Goal: Communication & Community: Ask a question

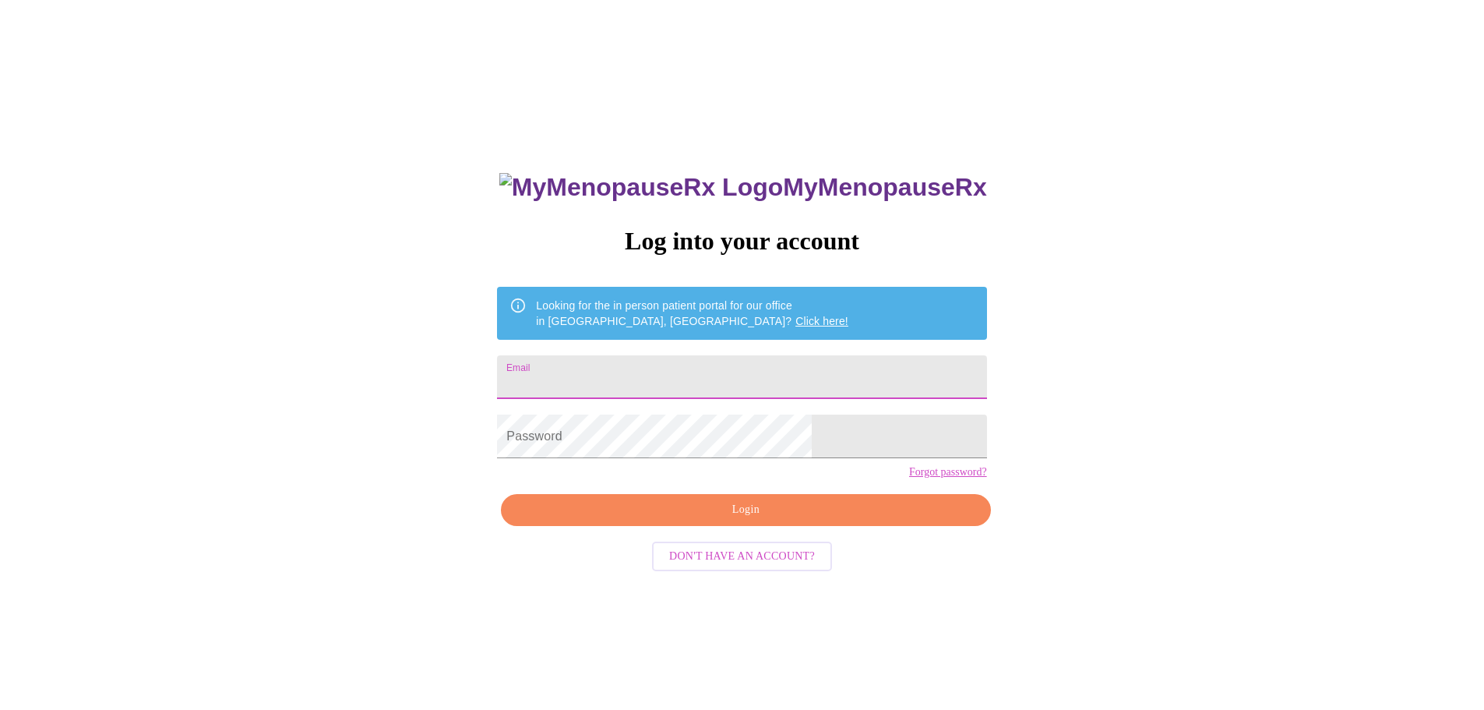
click at [679, 383] on input "Email" at bounding box center [741, 377] width 489 height 44
type input "[EMAIL_ADDRESS][DOMAIN_NAME]"
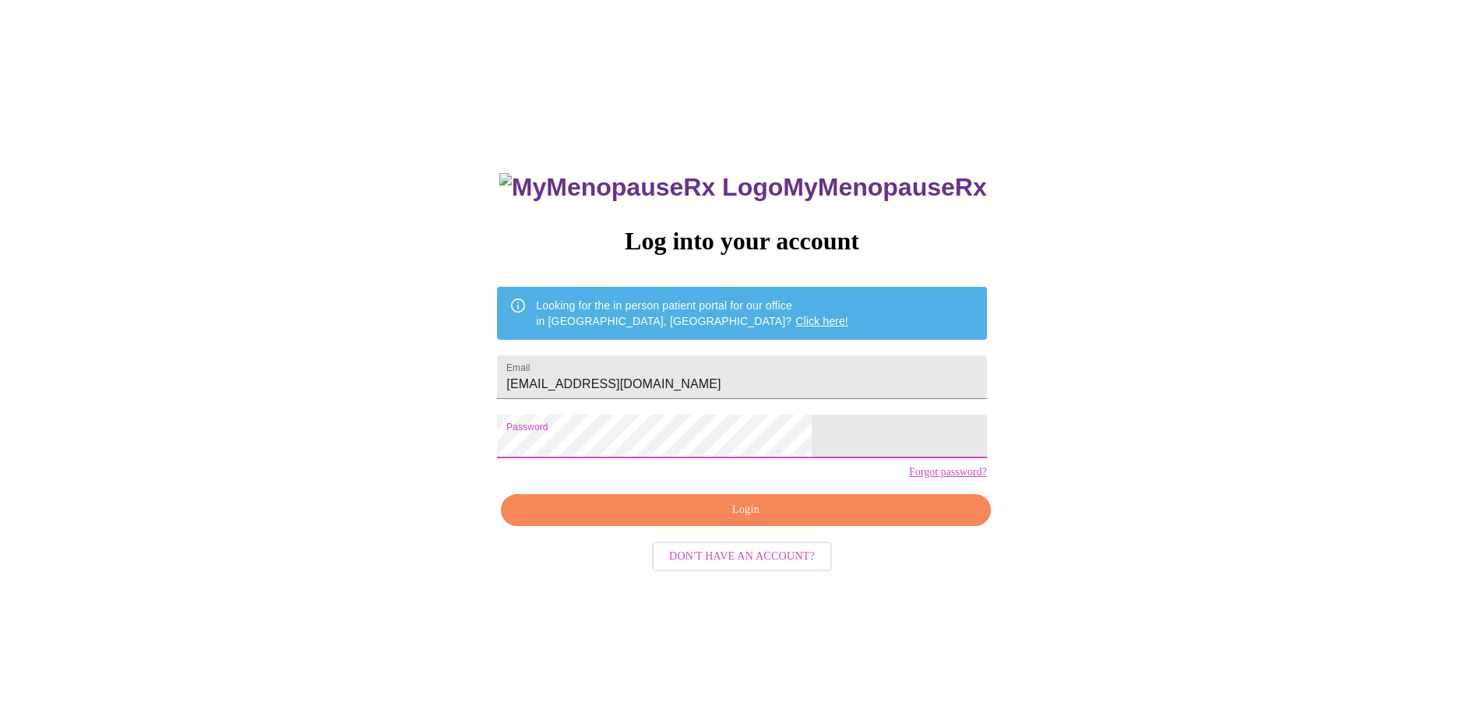
click at [749, 520] on span "Login" at bounding box center [745, 509] width 453 height 19
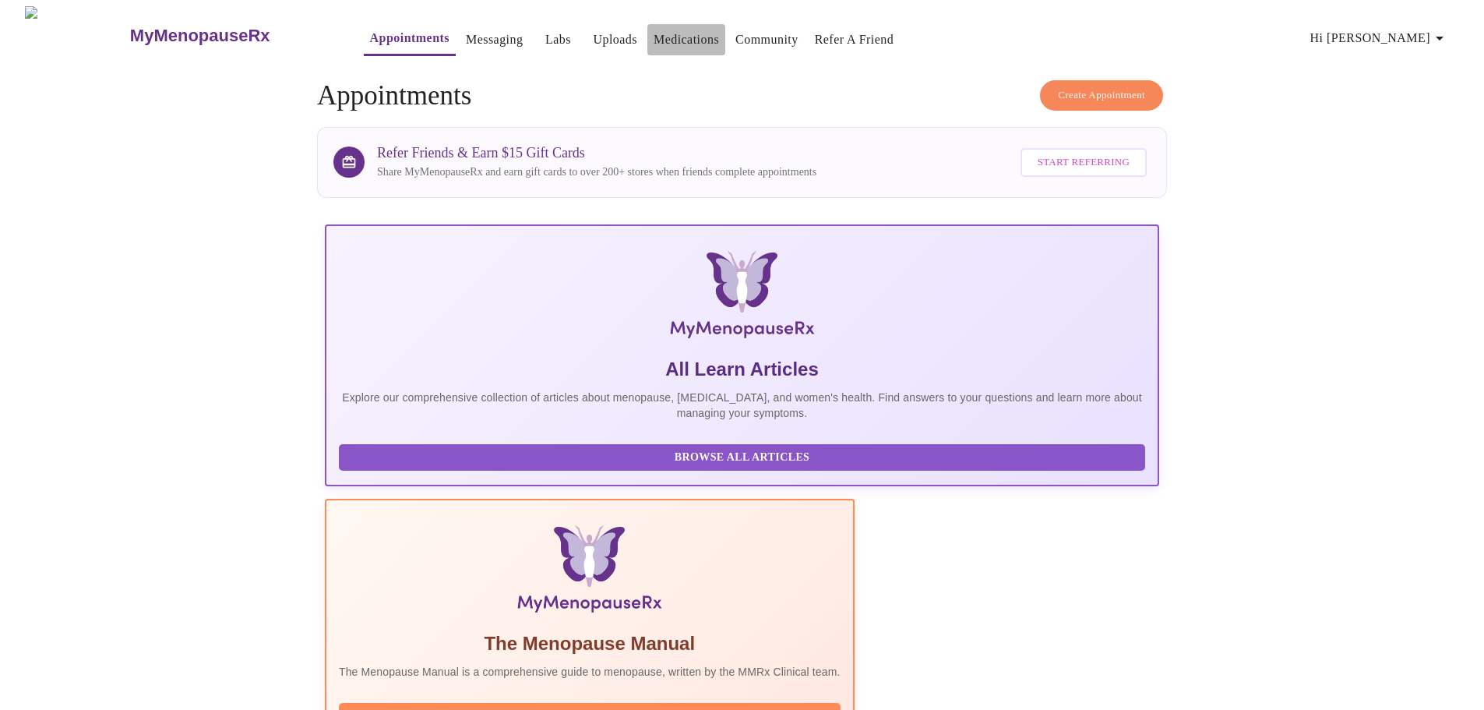
click at [654, 35] on link "Medications" at bounding box center [686, 40] width 65 height 22
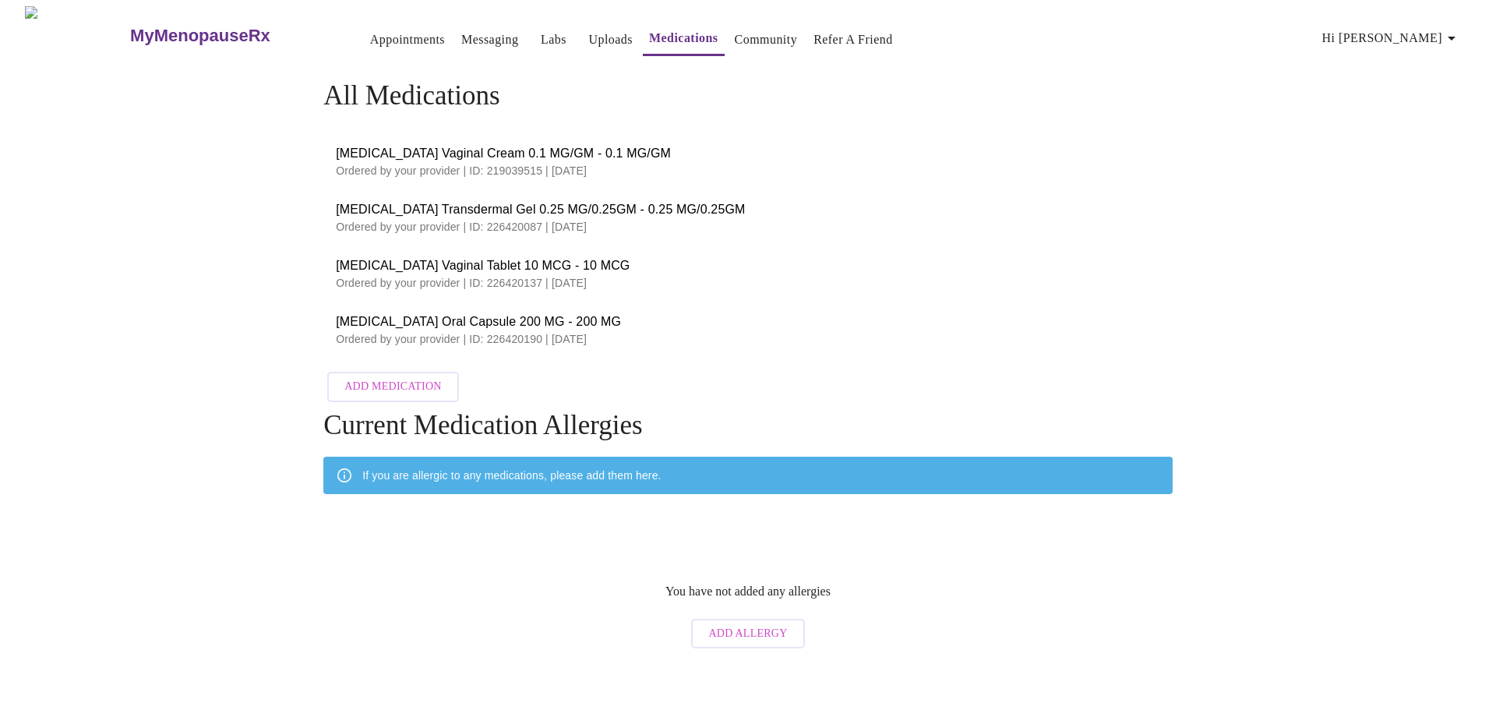
click at [461, 30] on link "Messaging" at bounding box center [489, 40] width 57 height 22
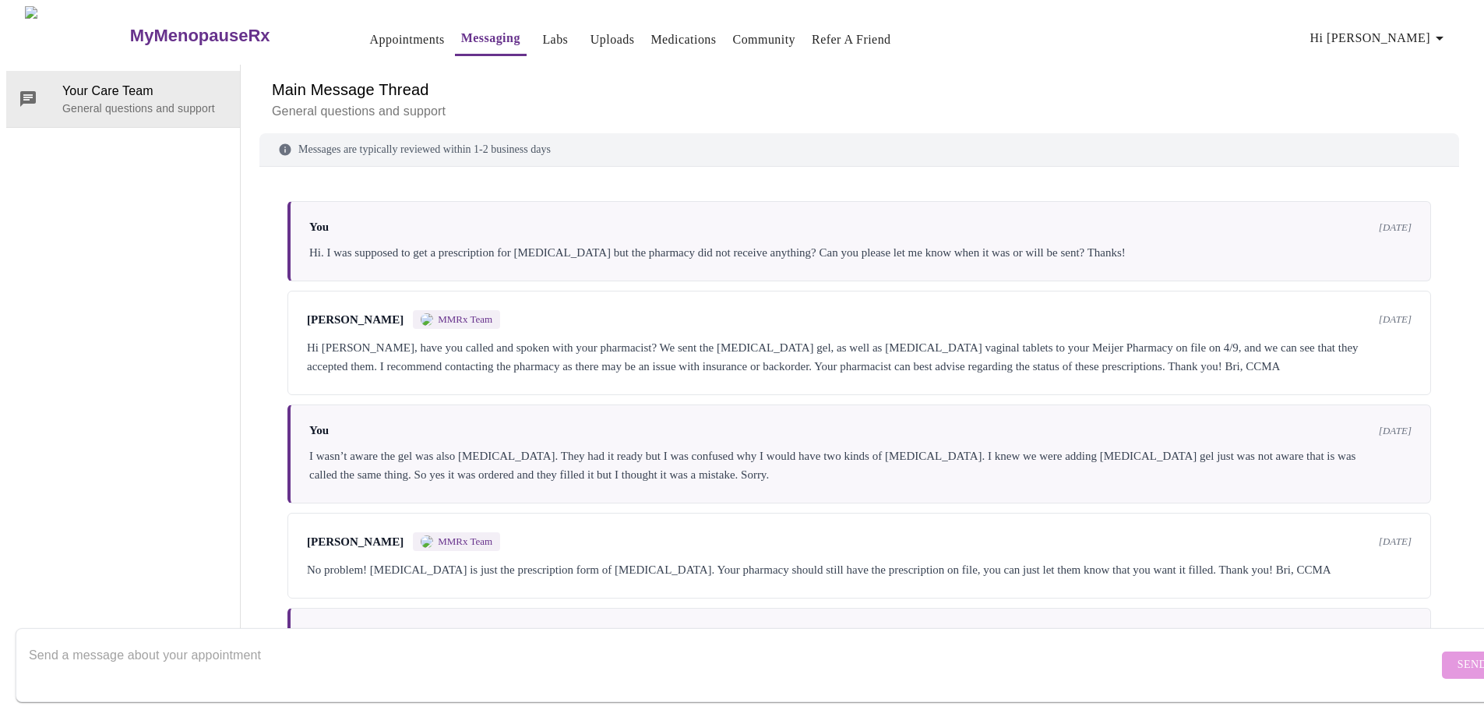
scroll to position [61, 0]
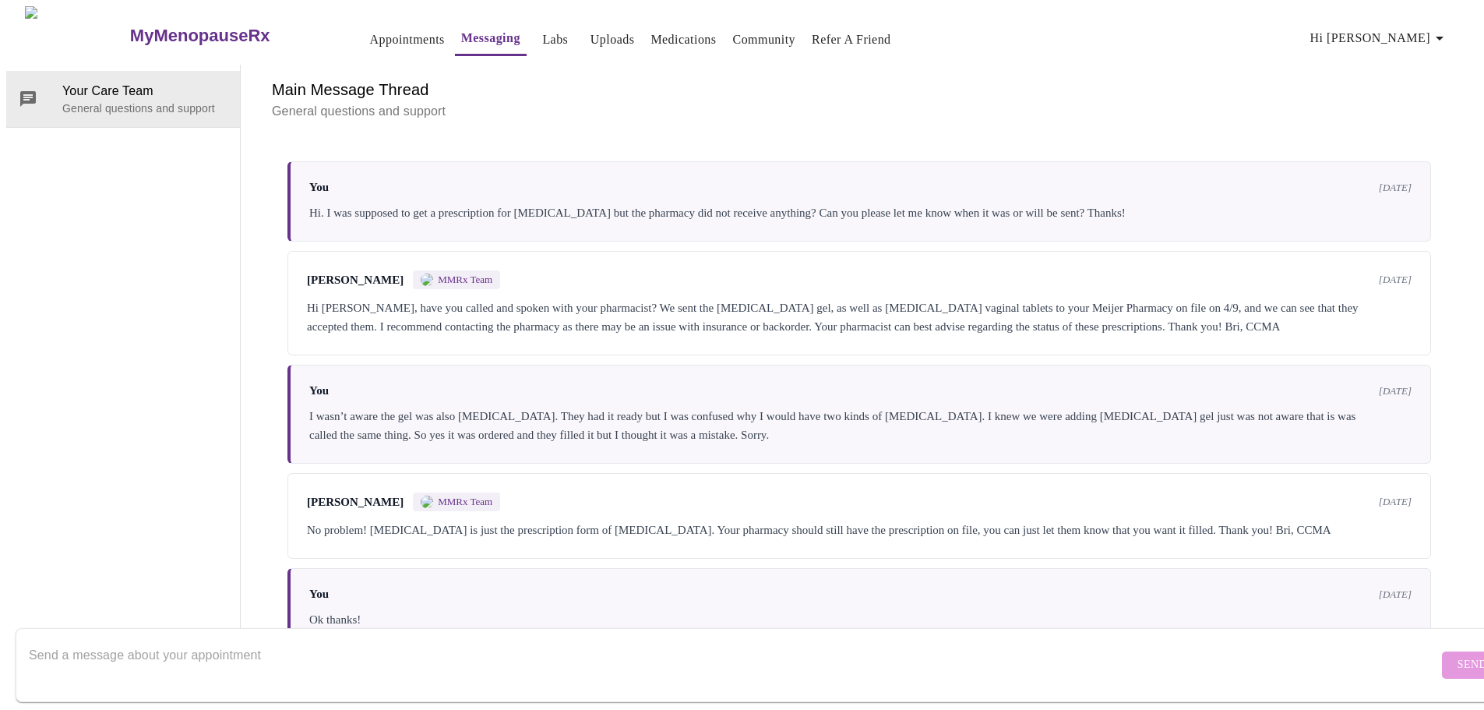
drag, startPoint x: 478, startPoint y: 644, endPoint x: 482, endPoint y: 618, distance: 26.0
click at [479, 640] on textarea "Send a message about your appointment" at bounding box center [733, 665] width 1409 height 50
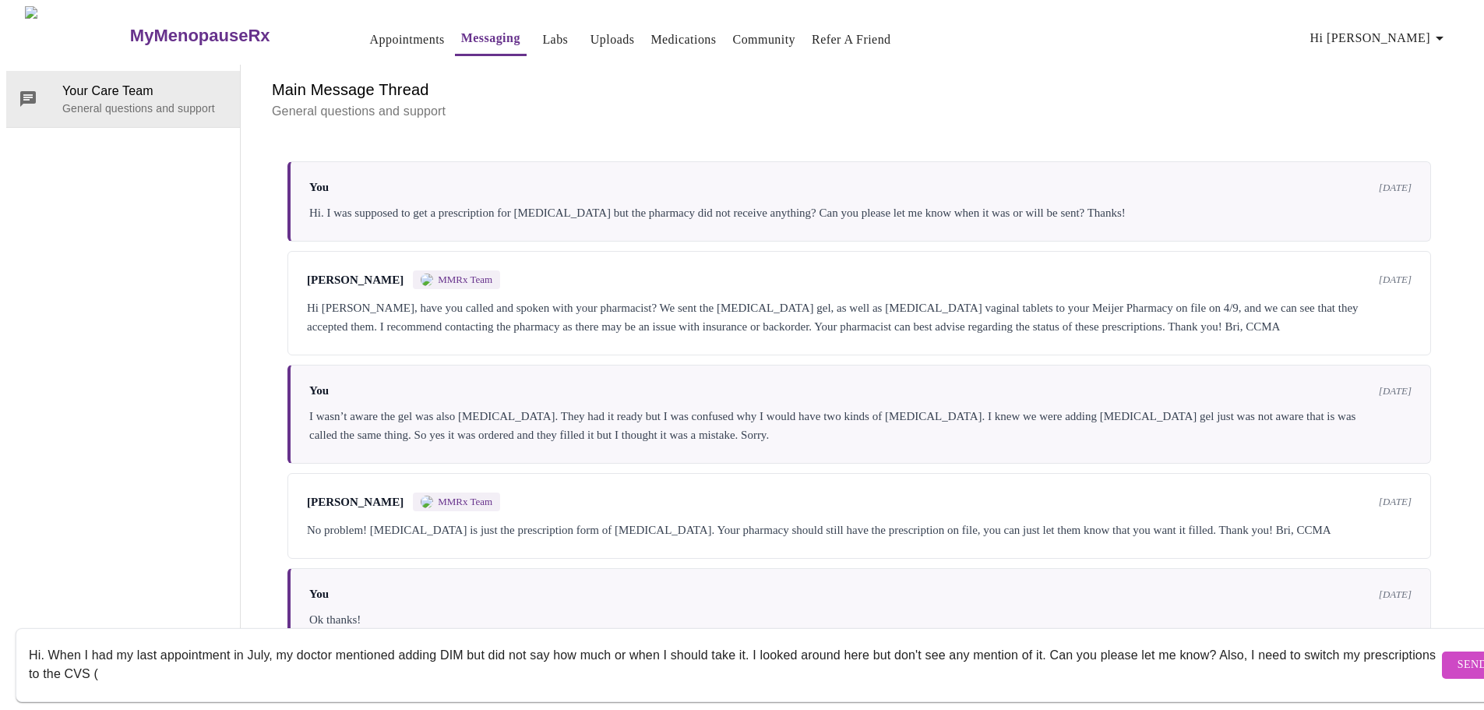
paste textarea "[STREET_ADDRESS][PERSON_NAME]"
click at [404, 654] on textarea "Hi. When I had my last appointment in July, my doctor mentioned adding DIM but …" at bounding box center [733, 665] width 1409 height 50
click at [981, 654] on textarea "Hi. When I had my last appointment in July, my doctor mentioned adding DIM but …" at bounding box center [733, 665] width 1409 height 50
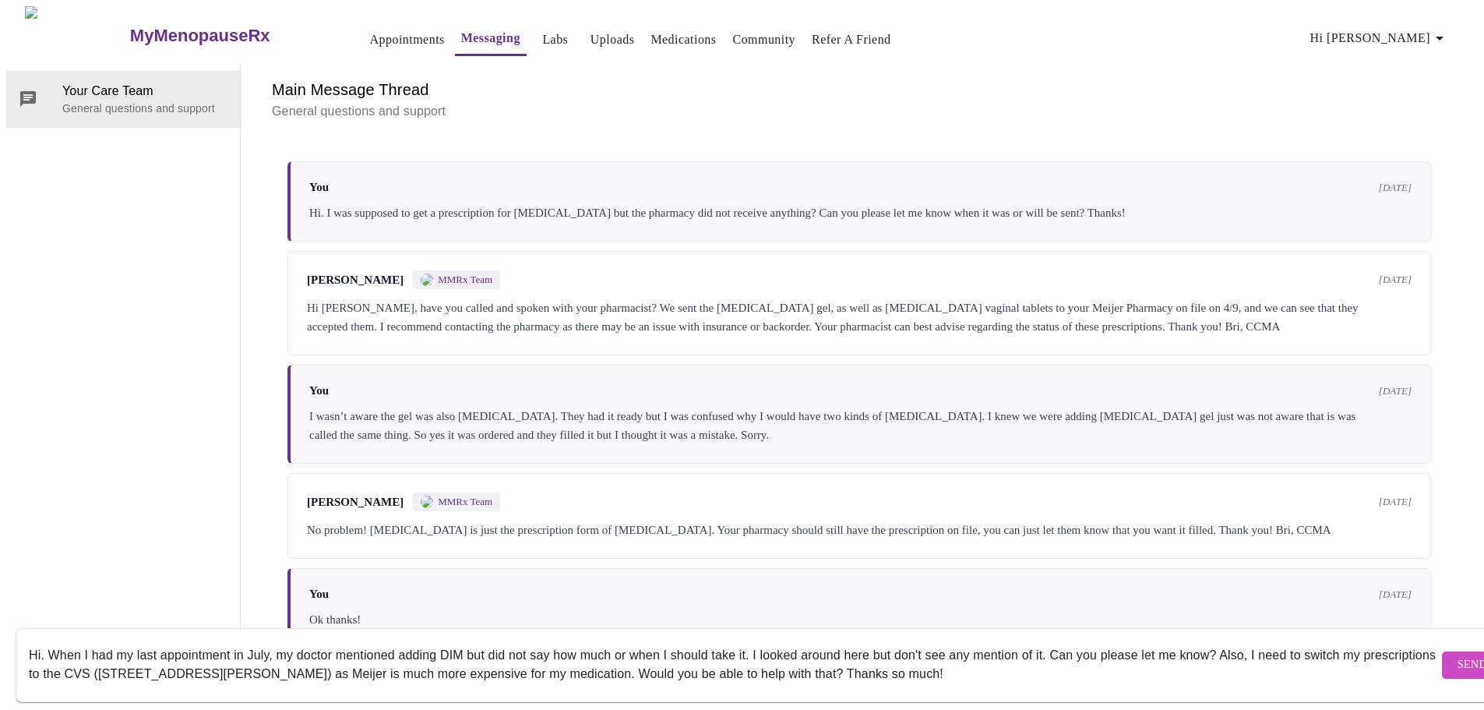
type textarea "Hi. When I had my last appointment in July, my doctor mentioned adding DIM but …"
click at [1458, 655] on span "Send" at bounding box center [1473, 664] width 30 height 19
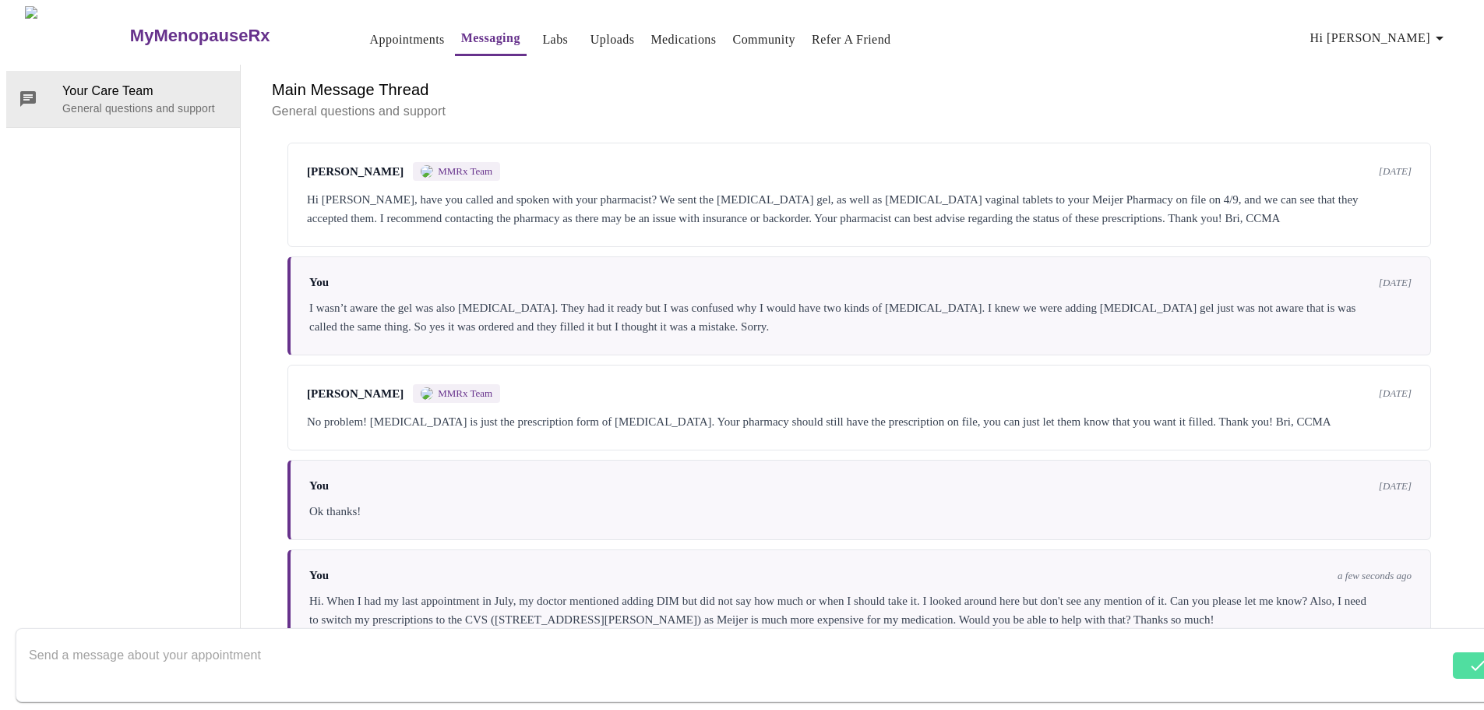
scroll to position [173, 0]
click at [383, 33] on link "Appointments" at bounding box center [407, 40] width 75 height 22
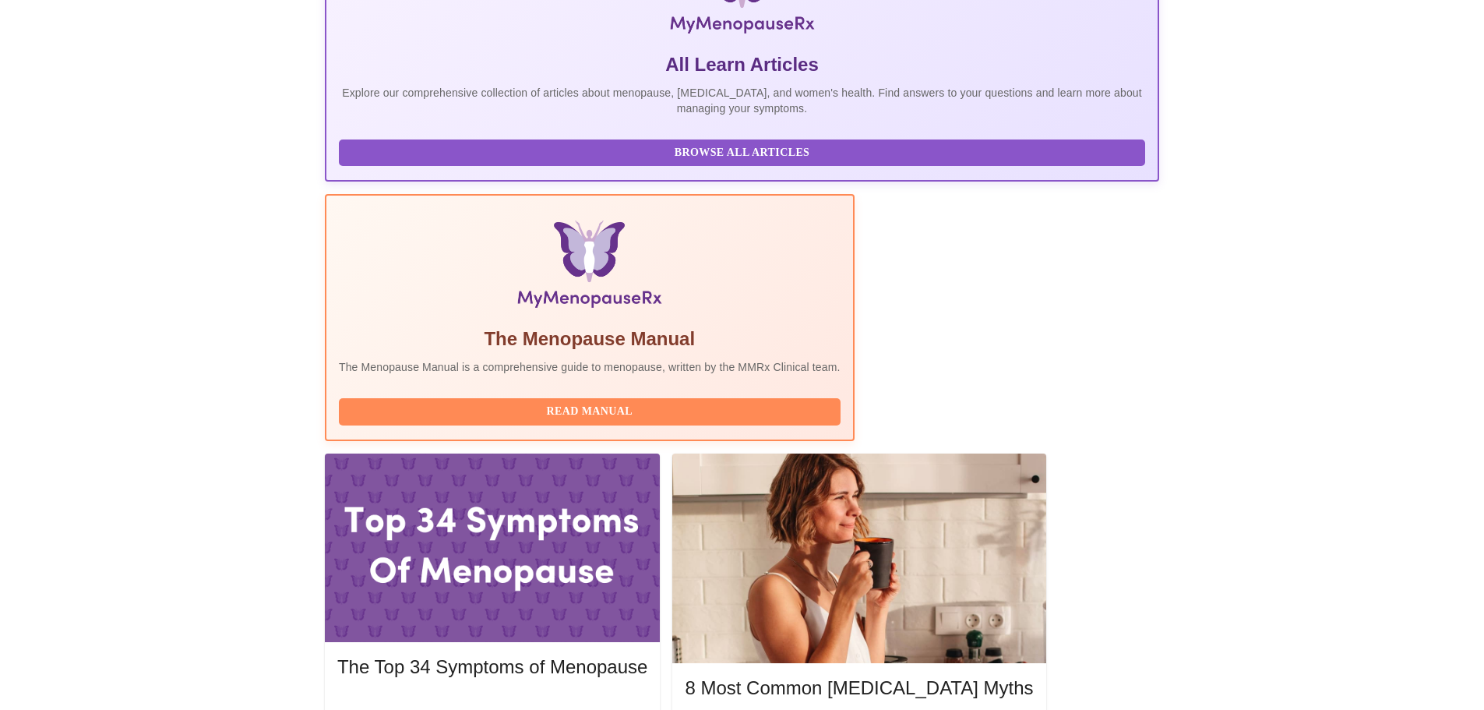
scroll to position [312, 0]
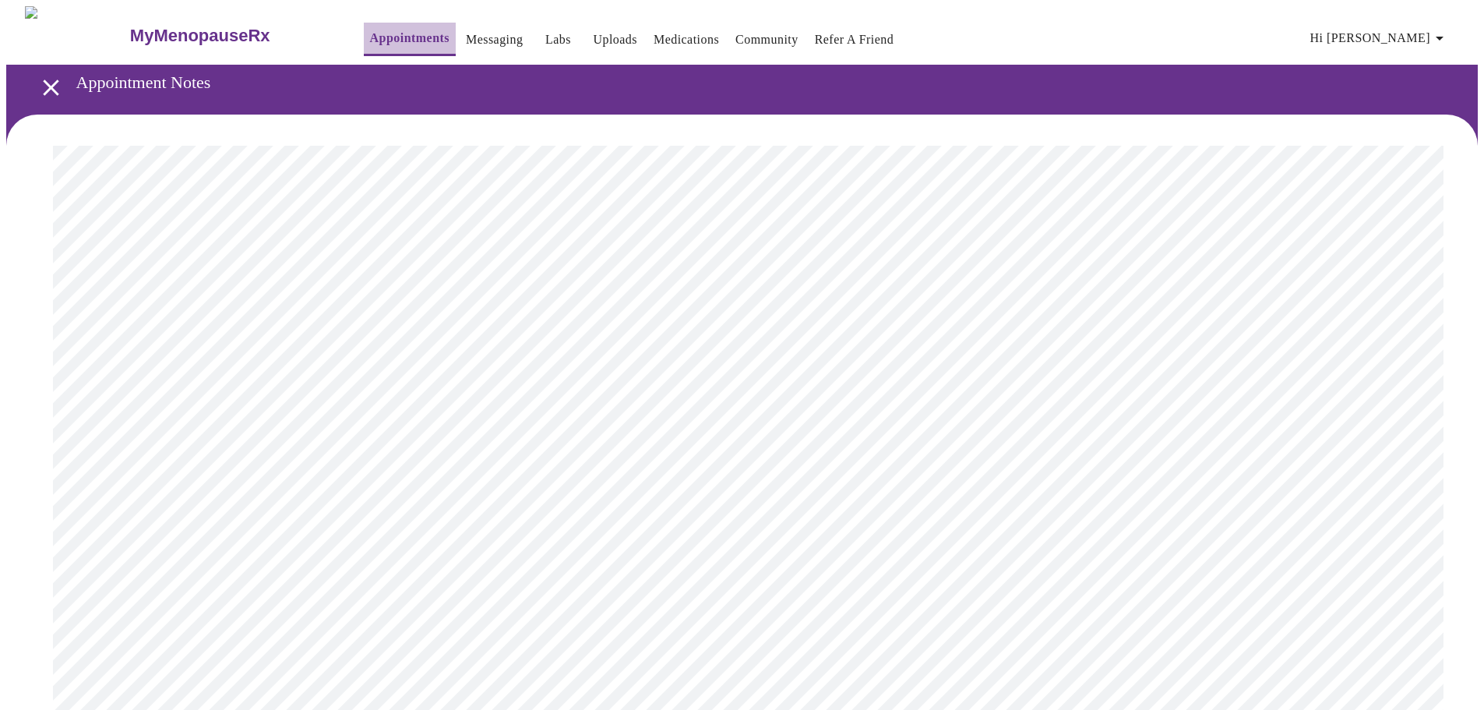
click at [379, 37] on link "Appointments" at bounding box center [409, 38] width 79 height 22
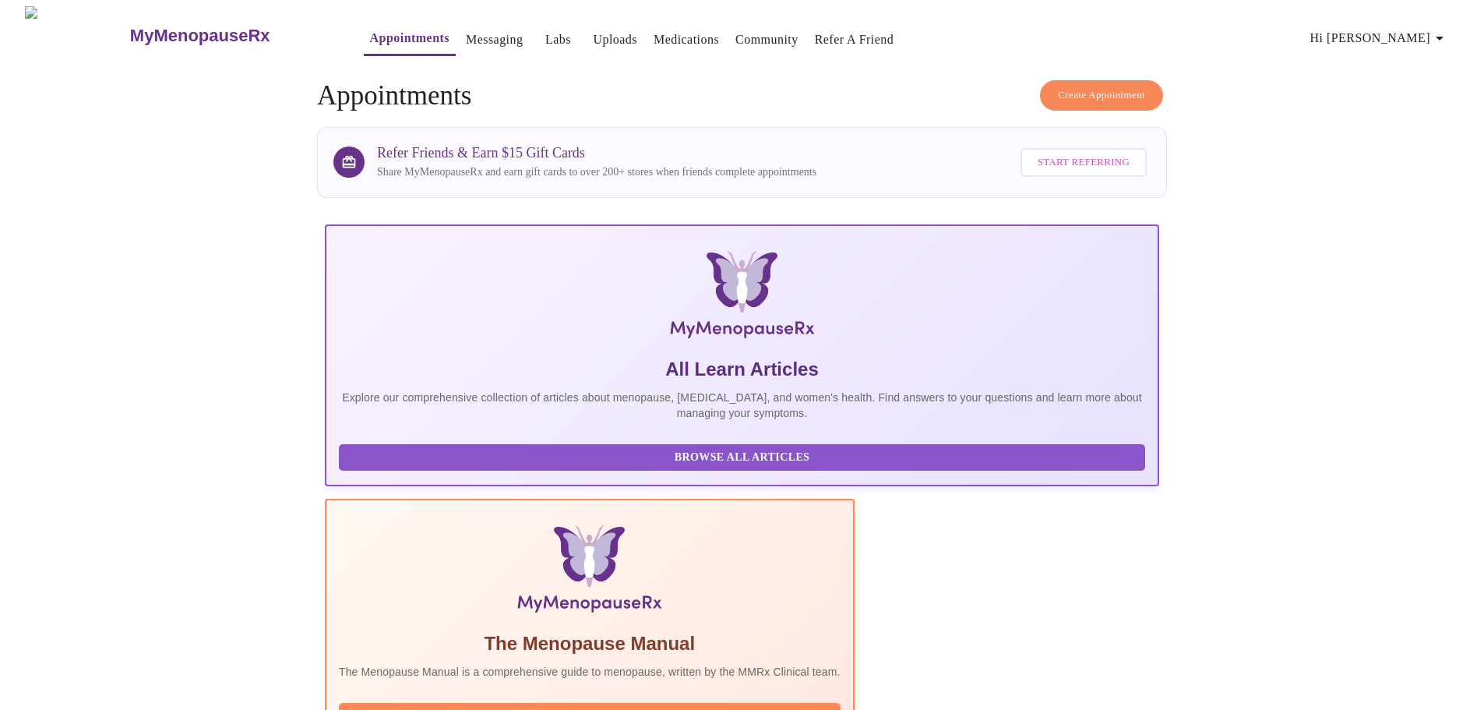
scroll to position [78, 0]
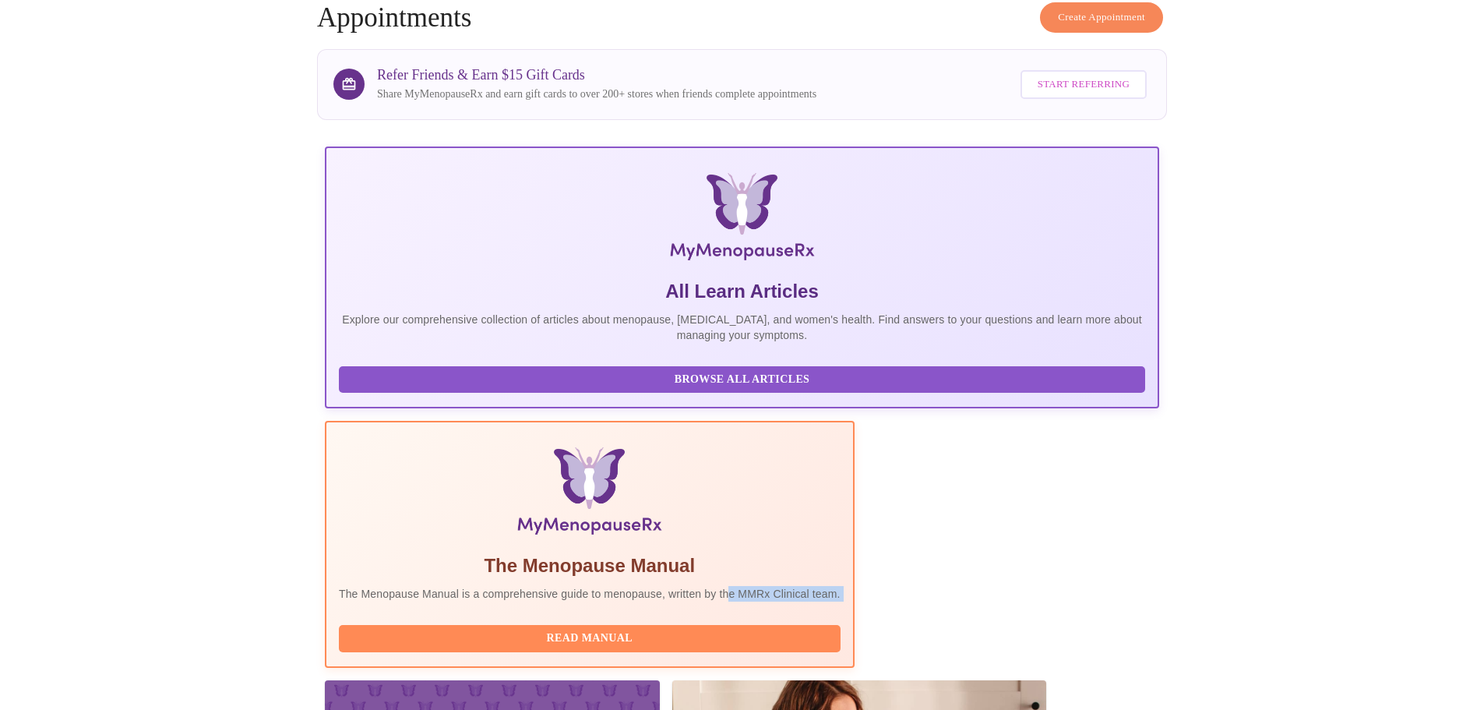
drag, startPoint x: 1048, startPoint y: 376, endPoint x: 643, endPoint y: 362, distance: 405.4
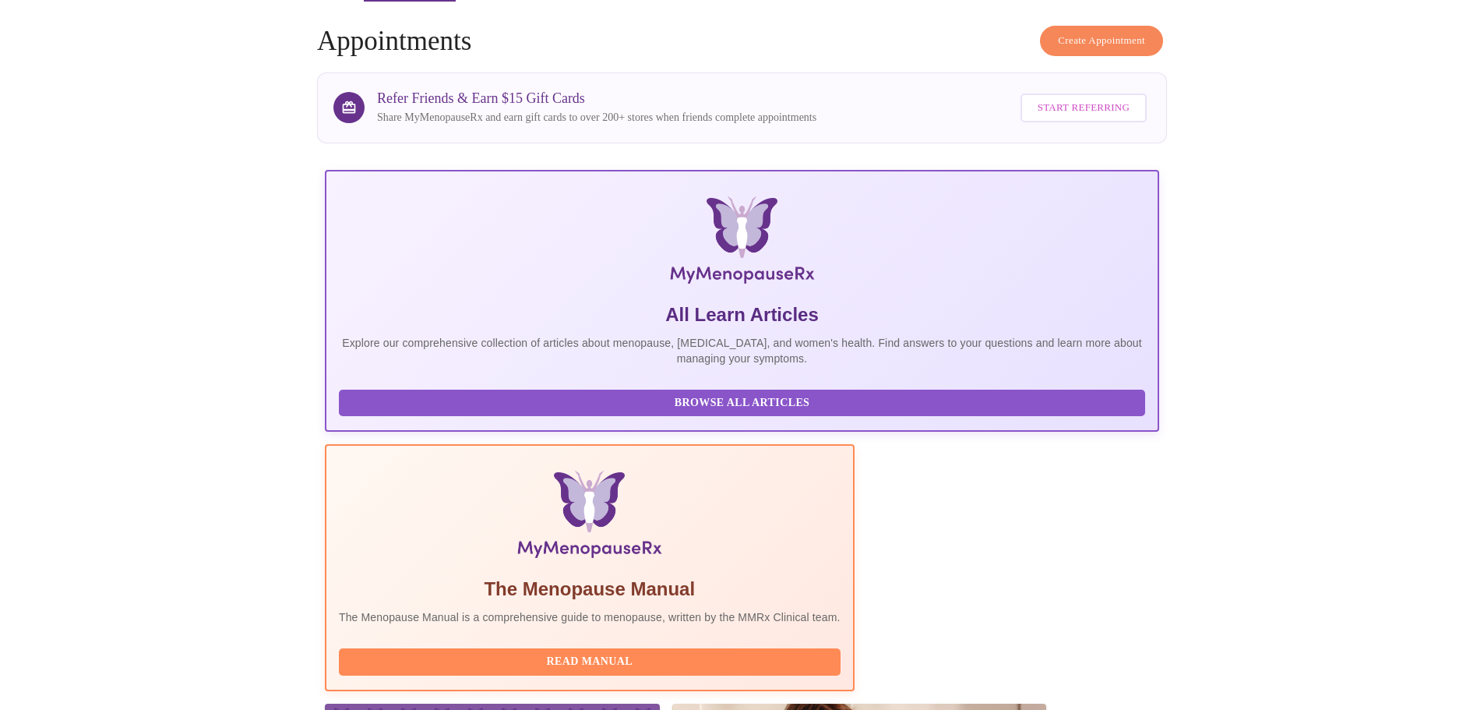
scroll to position [0, 0]
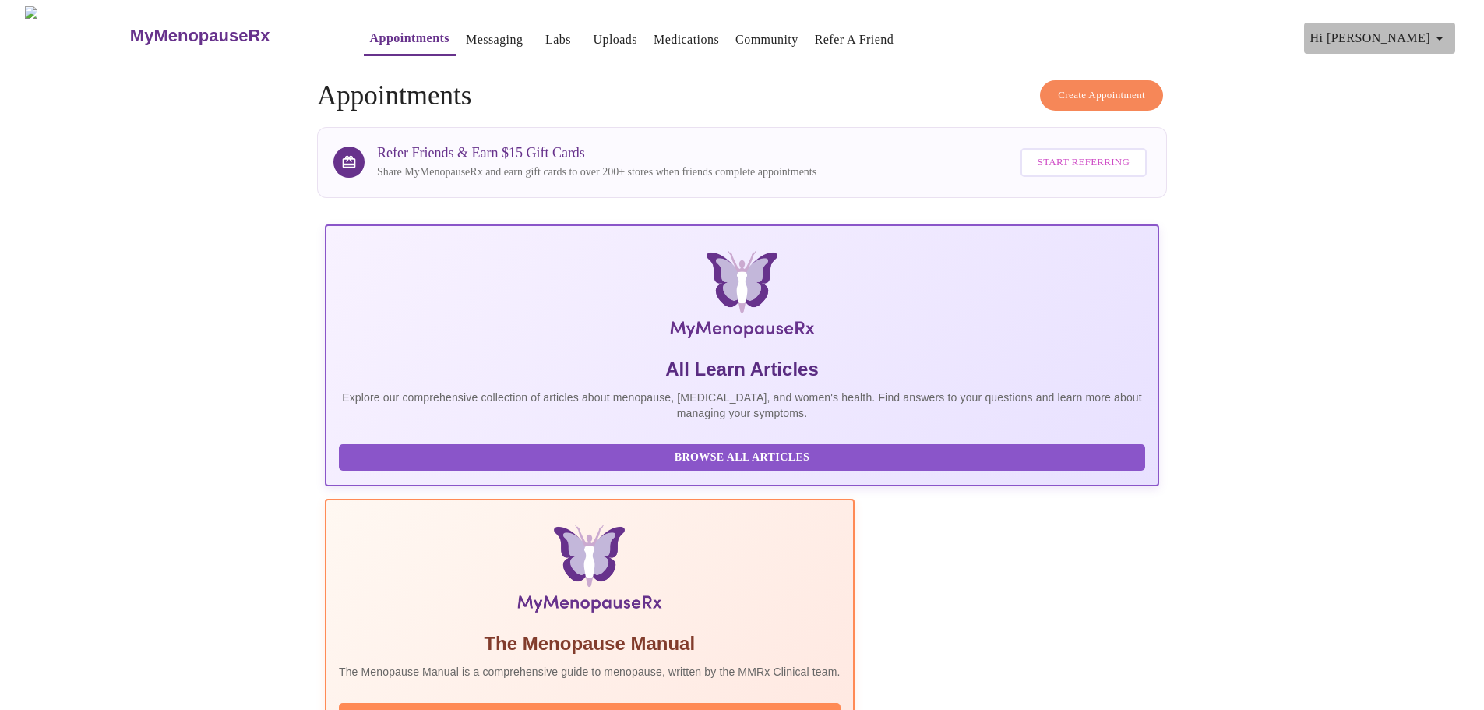
click at [1439, 32] on icon "button" at bounding box center [1439, 38] width 19 height 19
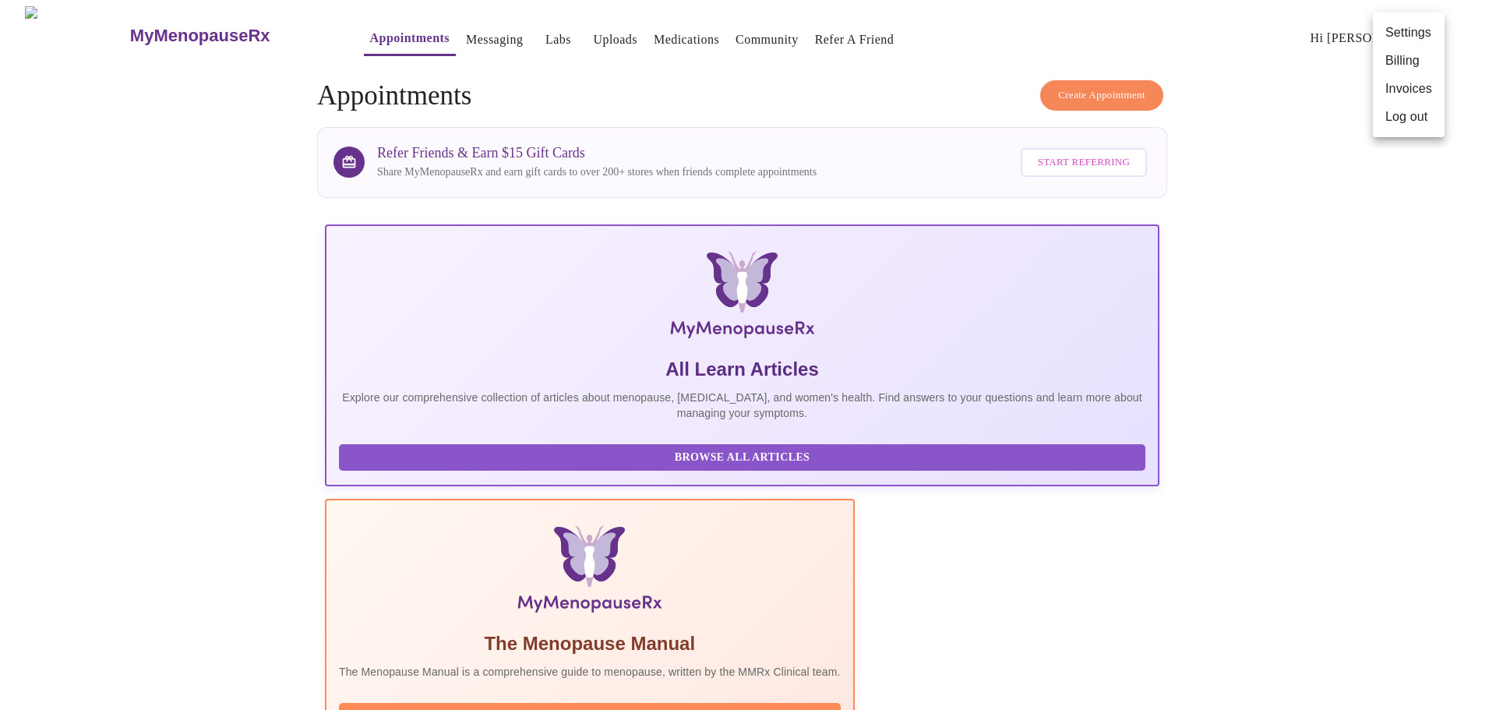
click at [909, 61] on div at bounding box center [748, 355] width 1496 height 710
